Goal: Task Accomplishment & Management: Use online tool/utility

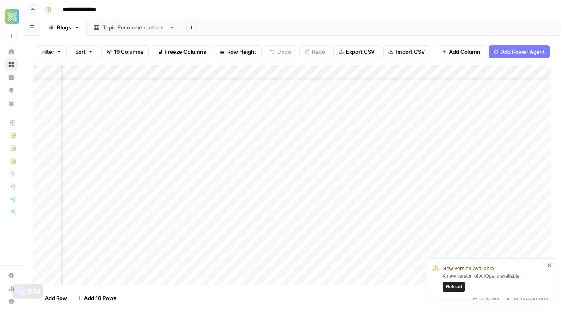
scroll to position [233, 1097]
click at [233, 238] on div "Add Column" at bounding box center [292, 175] width 519 height 220
click at [139, 240] on div "Add Column" at bounding box center [292, 175] width 519 height 220
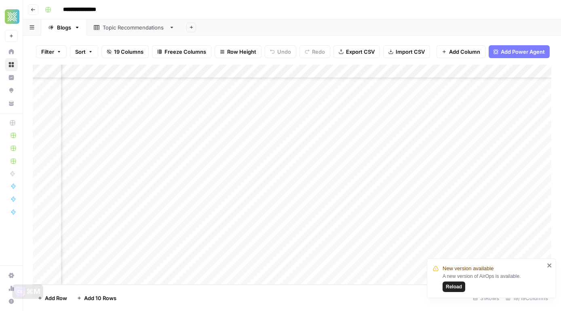
click at [221, 263] on div "Add Column" at bounding box center [292, 175] width 519 height 220
click at [216, 242] on div "Add Column" at bounding box center [292, 175] width 519 height 220
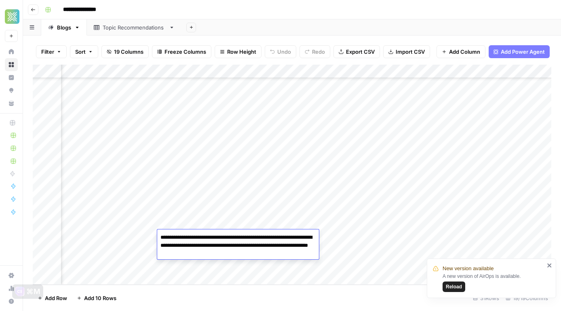
click at [340, 243] on div "Add Column" at bounding box center [292, 175] width 519 height 220
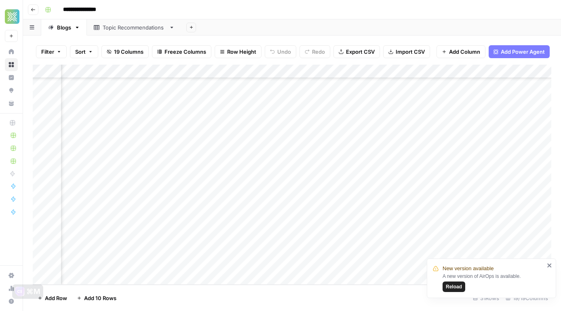
click at [284, 240] on div "Add Column" at bounding box center [292, 175] width 519 height 220
click at [294, 240] on div "Add Column" at bounding box center [292, 175] width 519 height 220
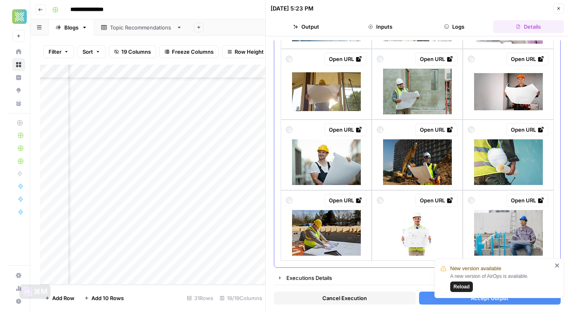
scroll to position [548, 0]
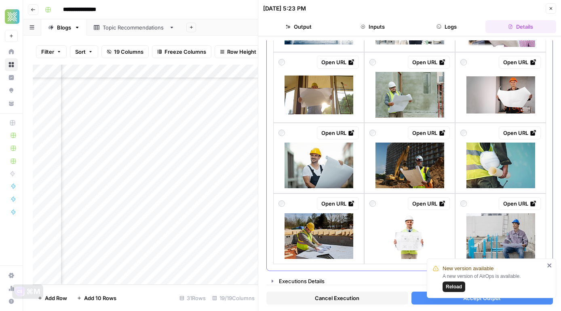
click at [489, 178] on img at bounding box center [501, 166] width 69 height 46
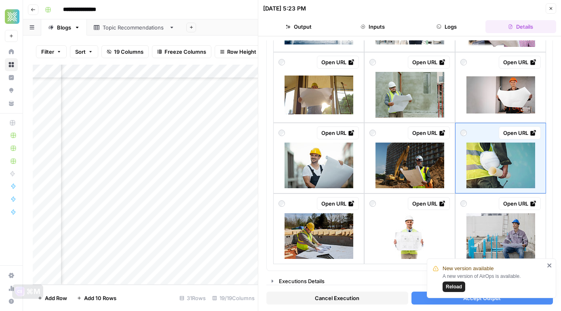
click at [549, 267] on icon "close" at bounding box center [550, 265] width 6 height 6
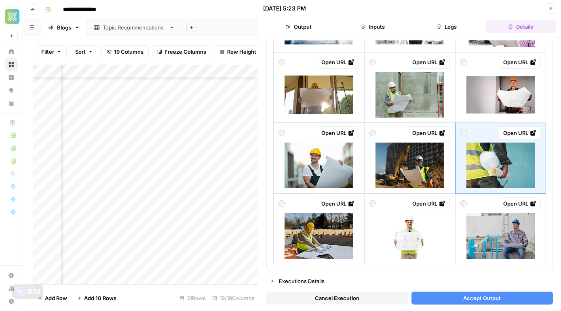
click at [481, 298] on span "Accept Output" at bounding box center [482, 298] width 38 height 8
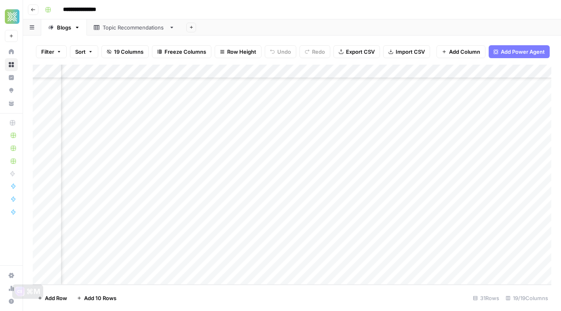
click at [367, 235] on div "Add Column" at bounding box center [292, 175] width 519 height 220
